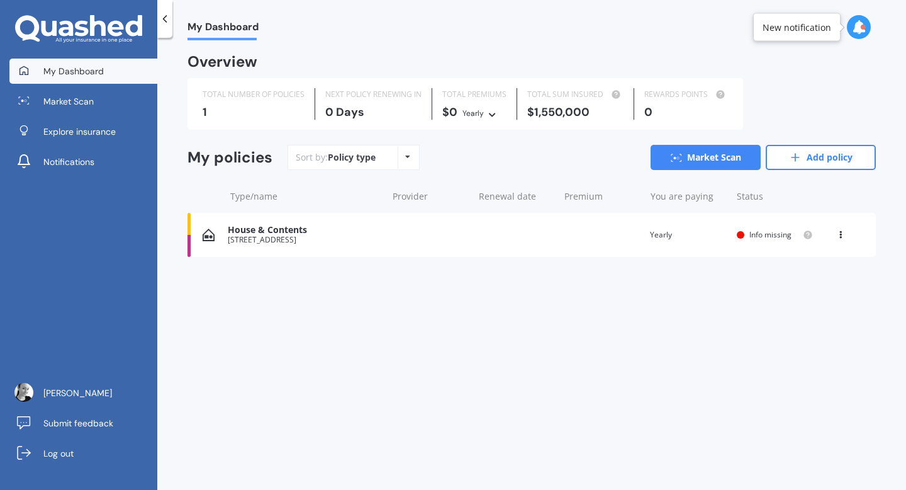
click at [344, 229] on div "House & Contents" at bounding box center [304, 230] width 153 height 11
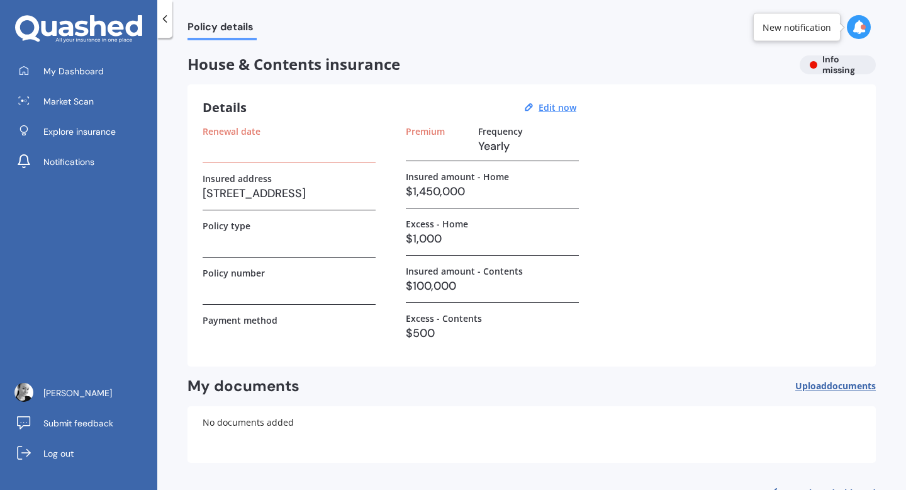
scroll to position [40, 0]
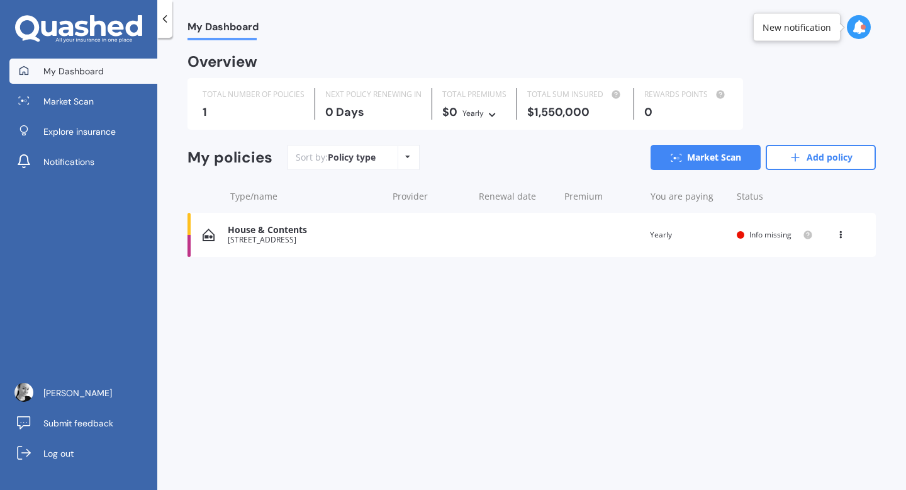
click at [285, 229] on div "House & Contents" at bounding box center [304, 230] width 153 height 11
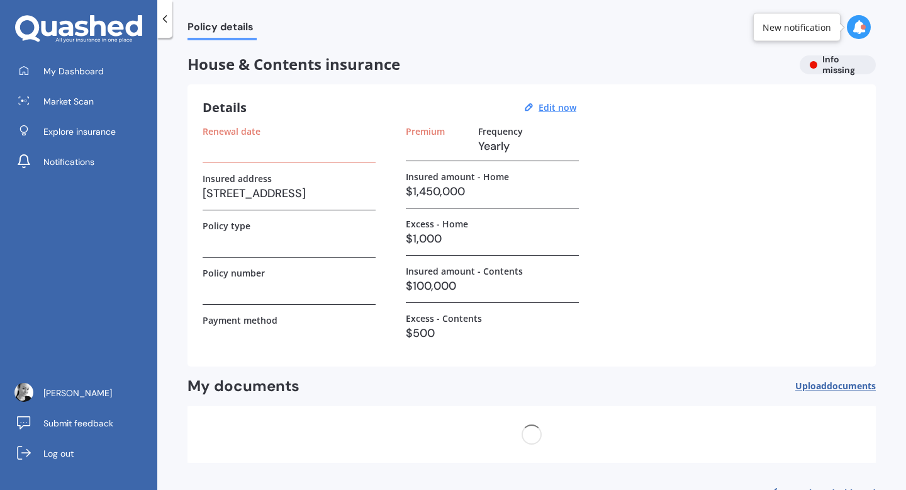
click at [285, 229] on div "Policy type" at bounding box center [289, 225] width 173 height 11
click at [833, 64] on div "House & Contents insurance Info missing" at bounding box center [532, 64] width 689 height 19
click at [811, 30] on div "New notification" at bounding box center [797, 27] width 69 height 13
click at [858, 32] on icon at bounding box center [859, 27] width 14 height 14
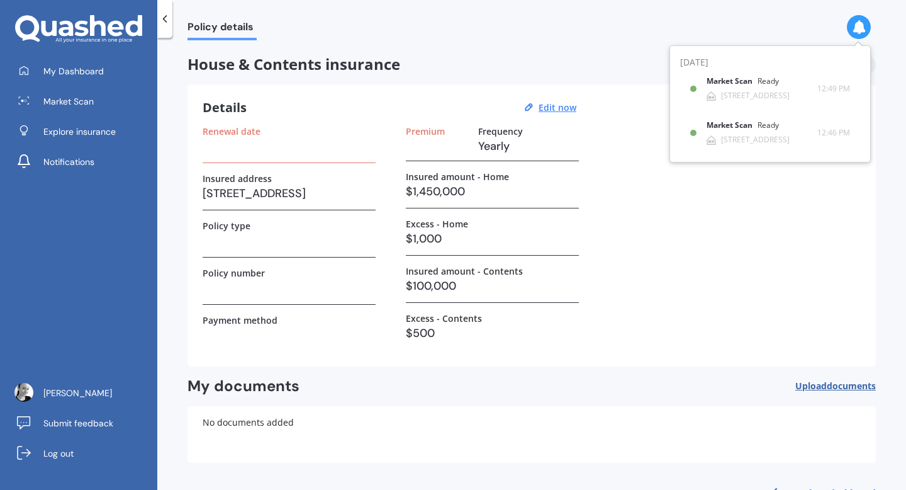
click at [858, 32] on icon at bounding box center [859, 27] width 14 height 14
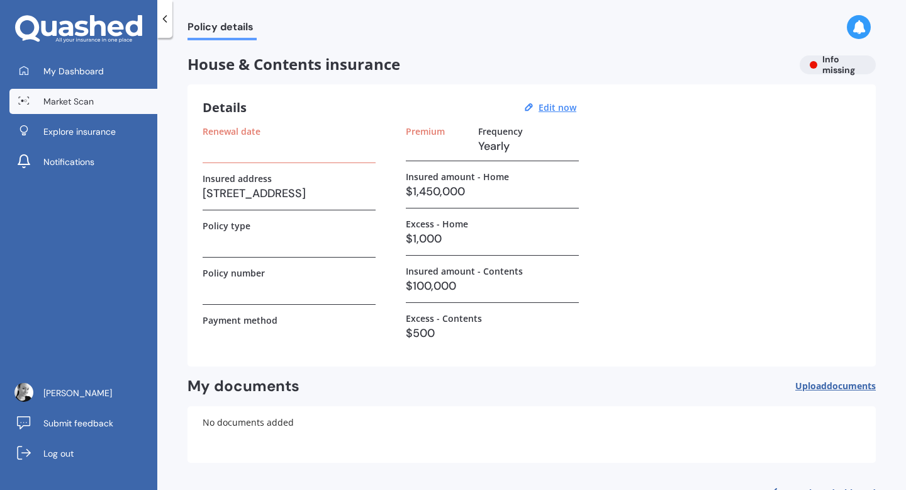
click at [99, 96] on link "Market Scan" at bounding box center [83, 101] width 148 height 25
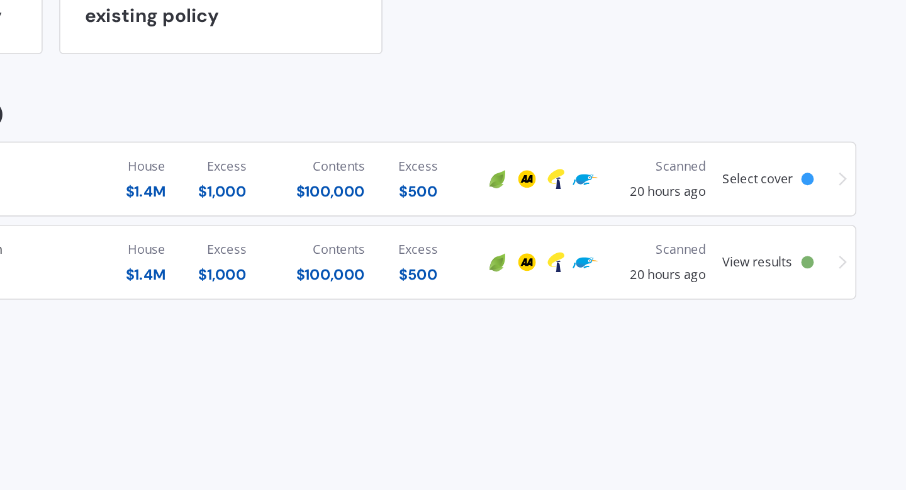
click at [826, 352] on span "View results" at bounding box center [816, 351] width 42 height 11
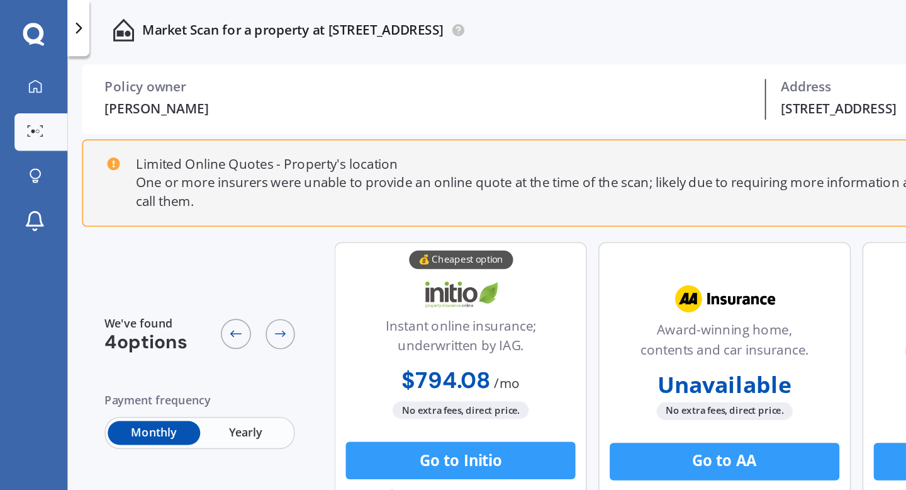
scroll to position [36, 0]
